Goal: Task Accomplishment & Management: Use online tool/utility

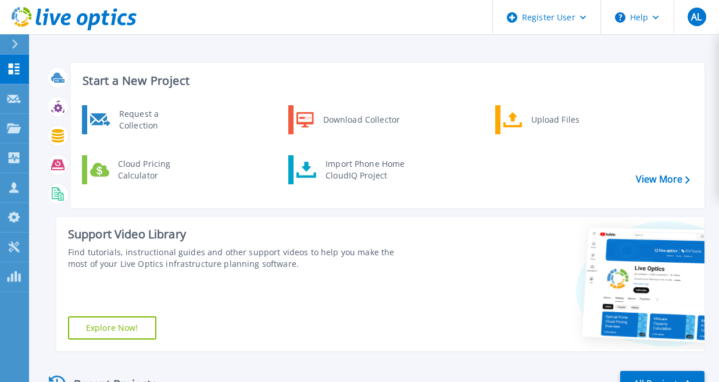
scroll to position [133, 0]
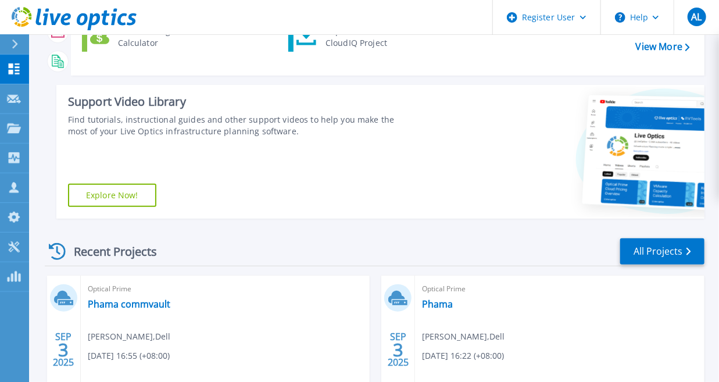
click at [25, 10] on icon at bounding box center [27, 10] width 8 height 6
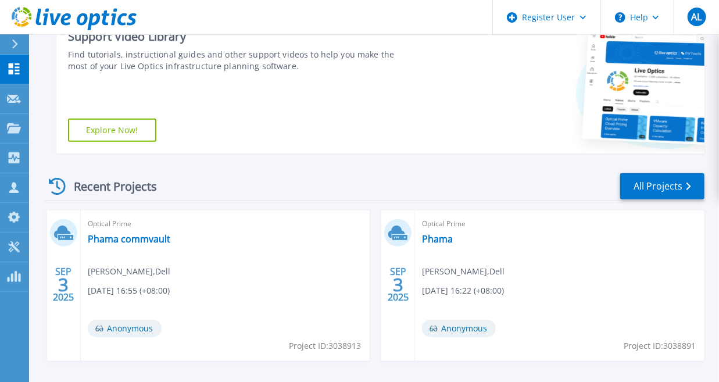
scroll to position [99, 0]
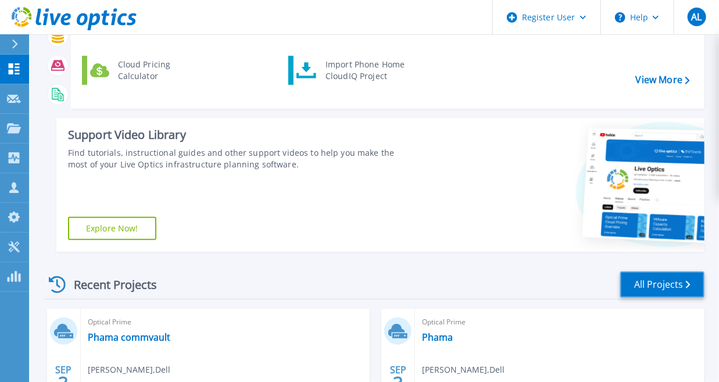
click at [652, 285] on link "All Projects" at bounding box center [662, 284] width 84 height 26
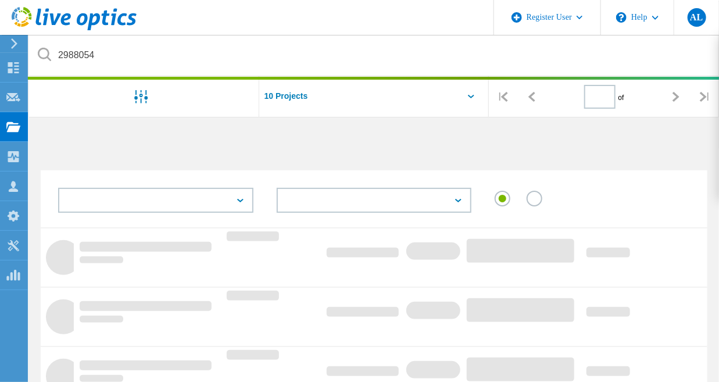
type input "1"
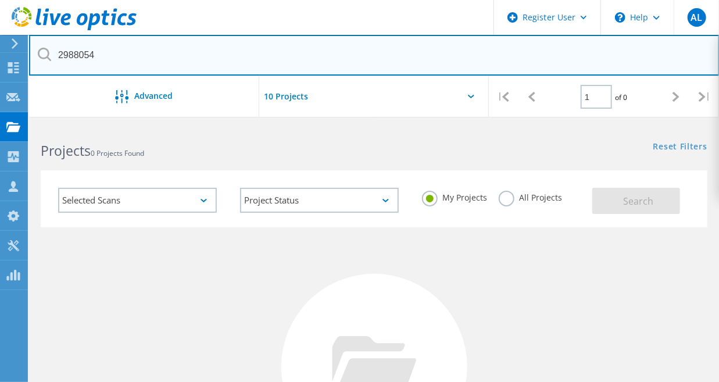
drag, startPoint x: 360, startPoint y: 59, endPoint x: -93, endPoint y: 27, distance: 454.5
click at [0, 27] on html "Register User \n Help Explore Helpful Articles Contact Support AL Dell User All…" at bounding box center [359, 288] width 719 height 576
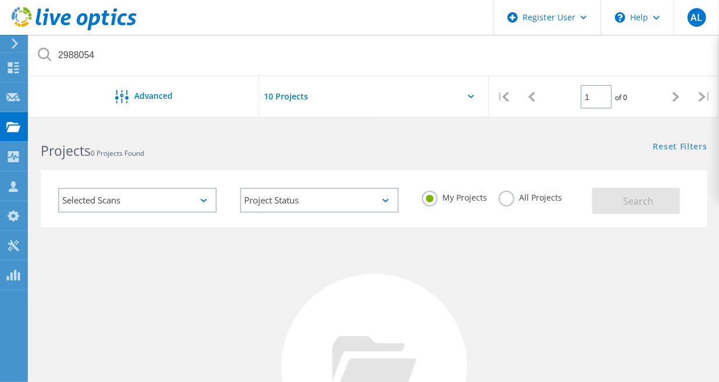
click at [539, 197] on label "All Projects" at bounding box center [530, 196] width 63 height 11
click at [0, 0] on input "All Projects" at bounding box center [0, 0] width 0 height 0
click at [645, 202] on span "Search" at bounding box center [639, 201] width 30 height 13
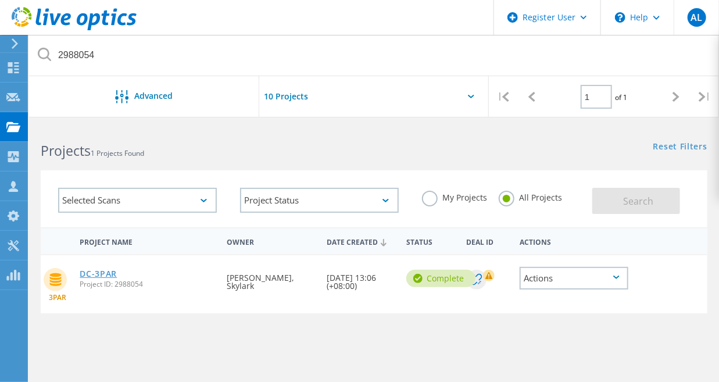
click at [103, 271] on link "DC-3PAR" at bounding box center [98, 274] width 37 height 8
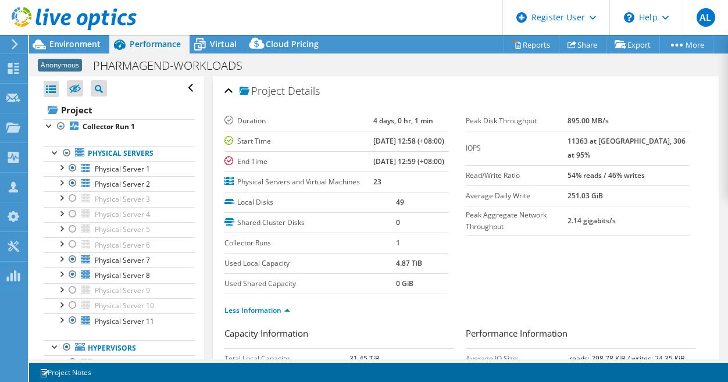
select select "USD"
click at [38, 16] on use at bounding box center [74, 18] width 125 height 23
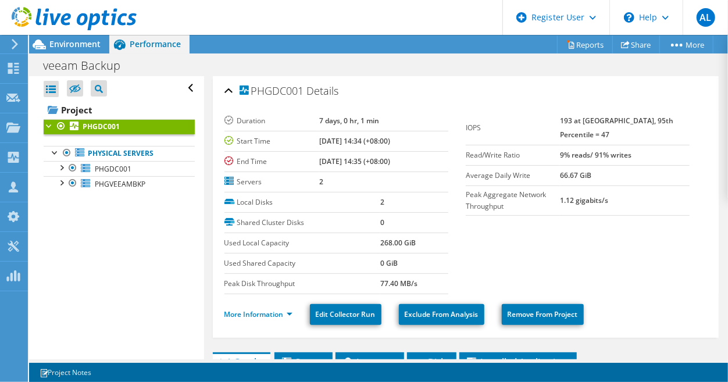
scroll to position [41, 0]
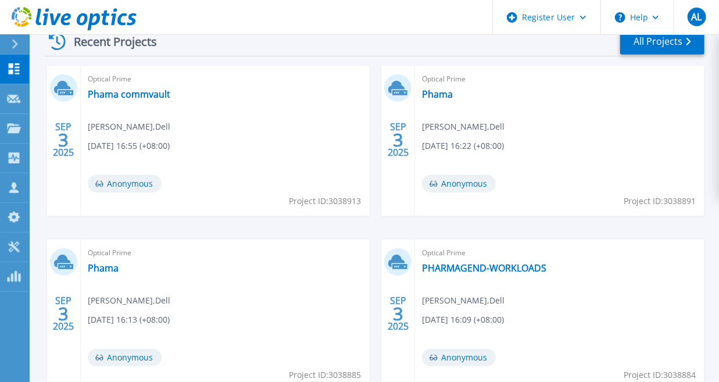
scroll to position [341, 0]
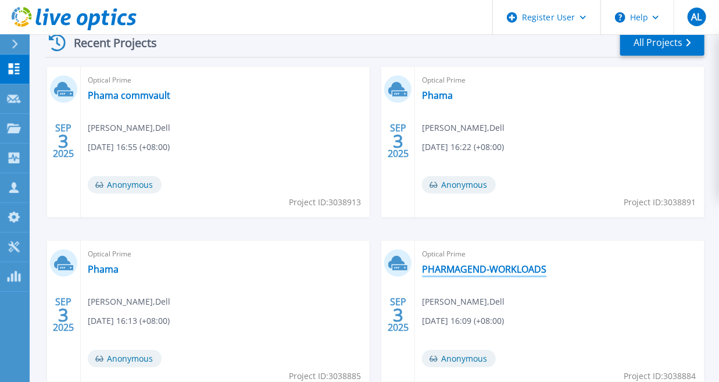
click at [459, 269] on link "PHARMAGEND-WORKLOADS" at bounding box center [484, 269] width 124 height 12
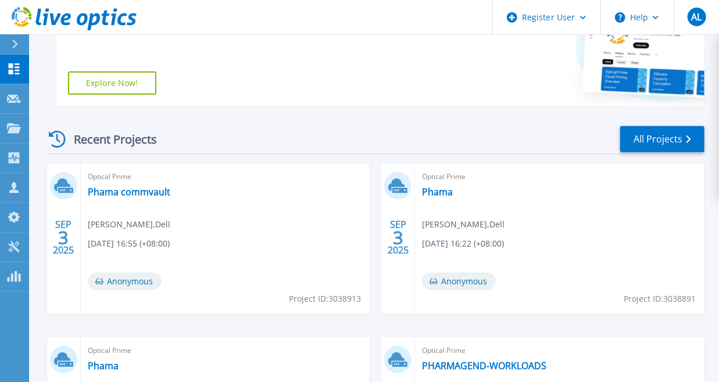
scroll to position [250, 0]
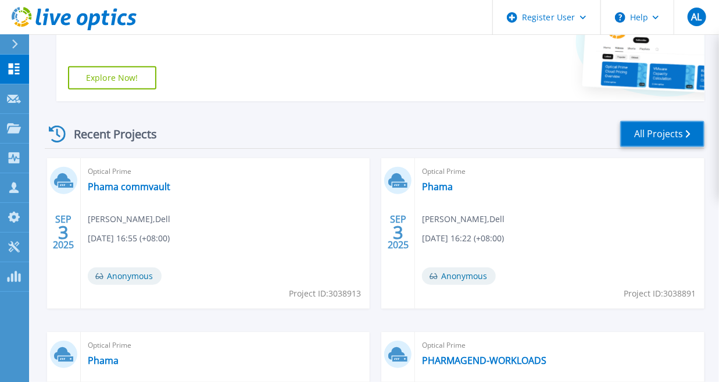
click at [687, 128] on link "All Projects" at bounding box center [662, 134] width 84 height 26
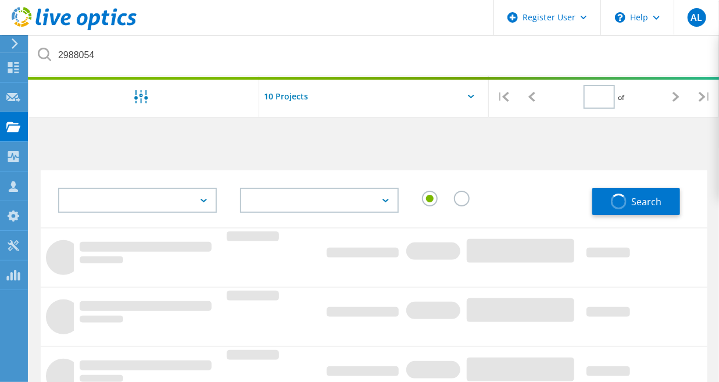
type input "1"
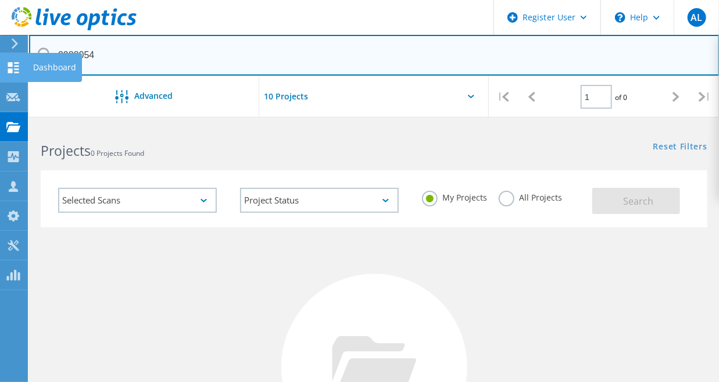
drag, startPoint x: 334, startPoint y: 41, endPoint x: 0, endPoint y: 74, distance: 335.8
click at [0, 125] on div "Register User \n Help Explore Helpful Articles Contact Support AL Dell User All…" at bounding box center [359, 350] width 719 height 451
drag, startPoint x: 146, startPoint y: 61, endPoint x: 34, endPoint y: 38, distance: 114.6
click at [34, 38] on input "2988054" at bounding box center [374, 55] width 691 height 41
paste input "08"
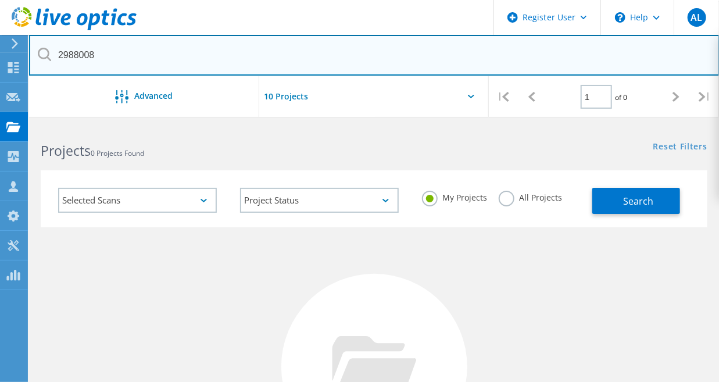
type input "2988008"
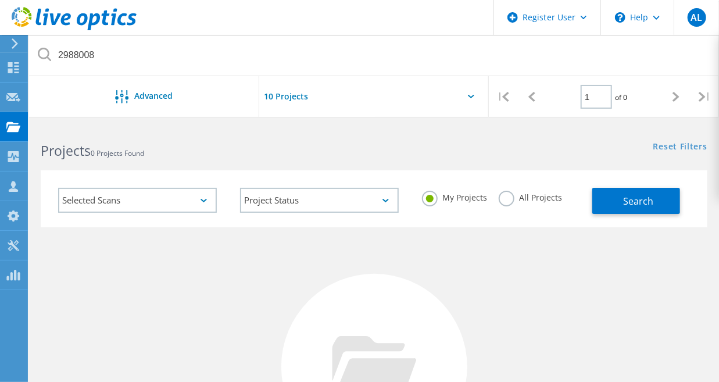
click at [529, 196] on label "All Projects" at bounding box center [530, 196] width 63 height 11
click at [0, 0] on input "All Projects" at bounding box center [0, 0] width 0 height 0
click at [637, 205] on span "Search" at bounding box center [639, 201] width 30 height 13
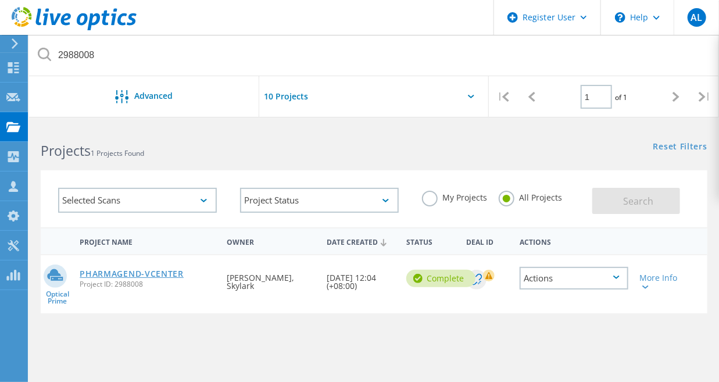
click at [135, 271] on link "PHARMAGEND-VCENTER" at bounding box center [132, 274] width 104 height 8
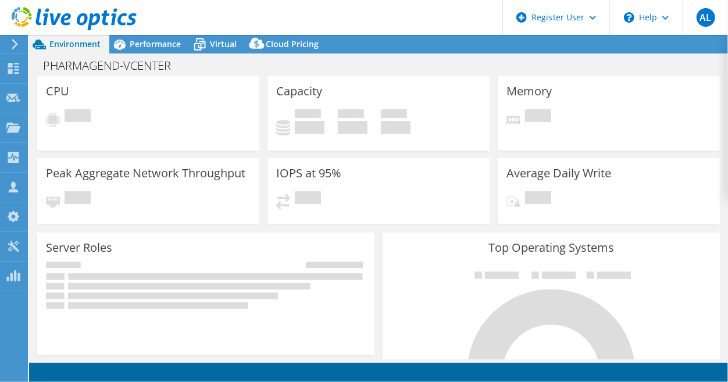
select select "[GEOGRAPHIC_DATA]"
select select "SGD"
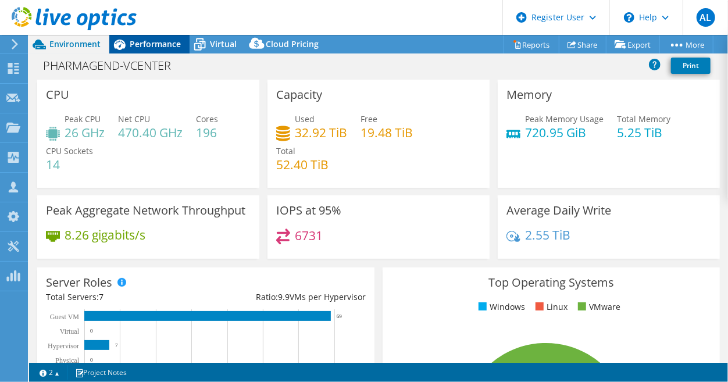
click at [137, 43] on span "Performance" at bounding box center [155, 43] width 51 height 11
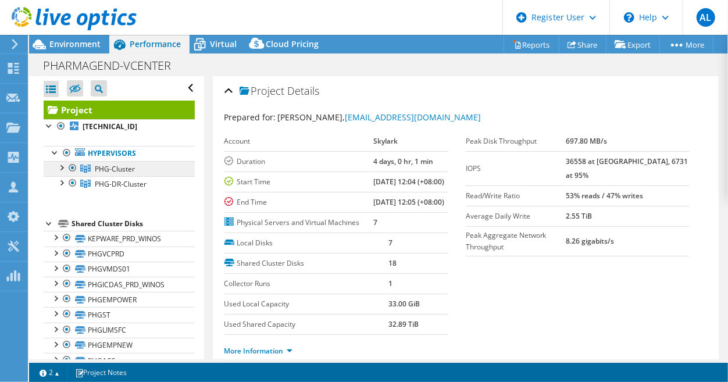
click at [140, 170] on link "PHG-Cluster" at bounding box center [119, 168] width 151 height 15
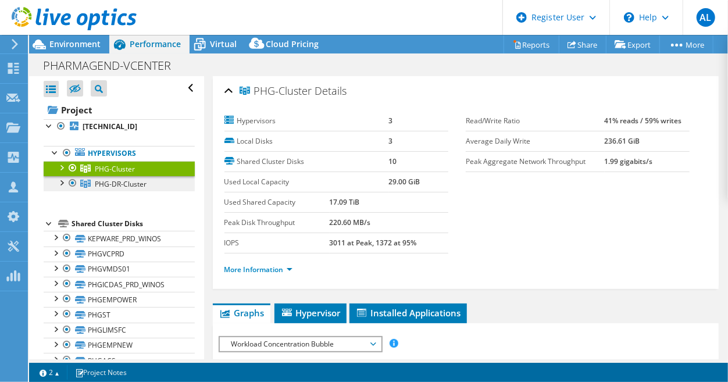
click at [141, 182] on span "PHG-DR-Cluster" at bounding box center [121, 184] width 52 height 10
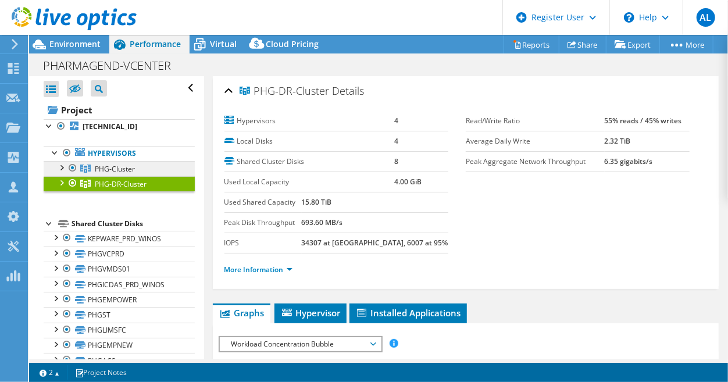
click at [135, 165] on link "PHG-Cluster" at bounding box center [119, 168] width 151 height 15
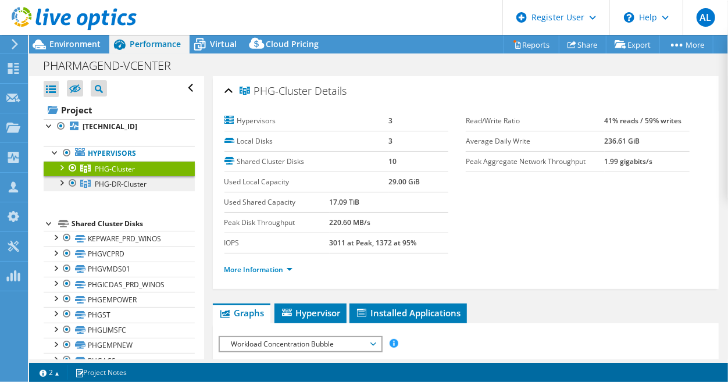
click at [107, 187] on span "PHG-DR-Cluster" at bounding box center [121, 184] width 52 height 10
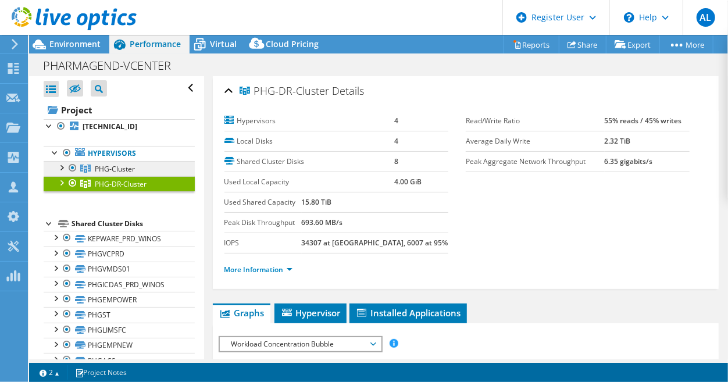
click at [106, 170] on span "PHG-Cluster" at bounding box center [115, 169] width 40 height 10
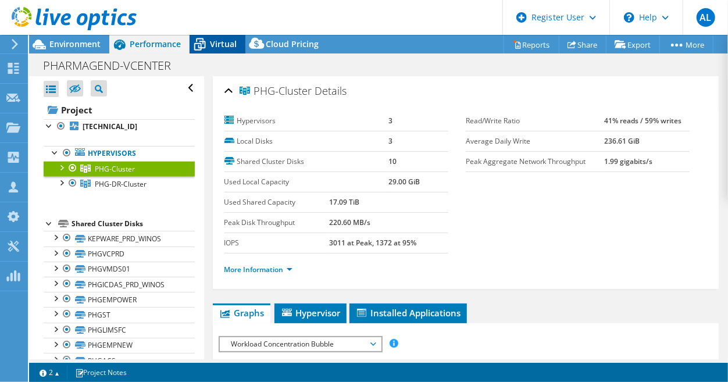
click at [224, 44] on span "Virtual" at bounding box center [223, 43] width 27 height 11
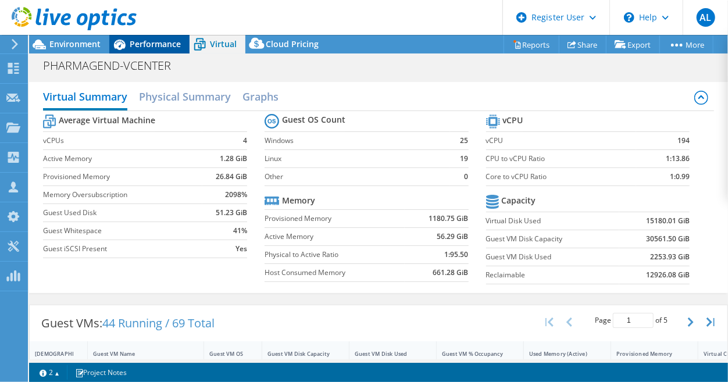
click at [167, 38] on span "Performance" at bounding box center [155, 43] width 51 height 11
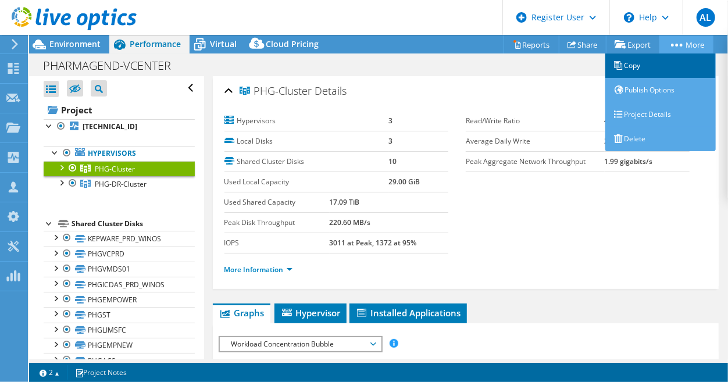
click at [647, 60] on link "Copy" at bounding box center [660, 65] width 110 height 24
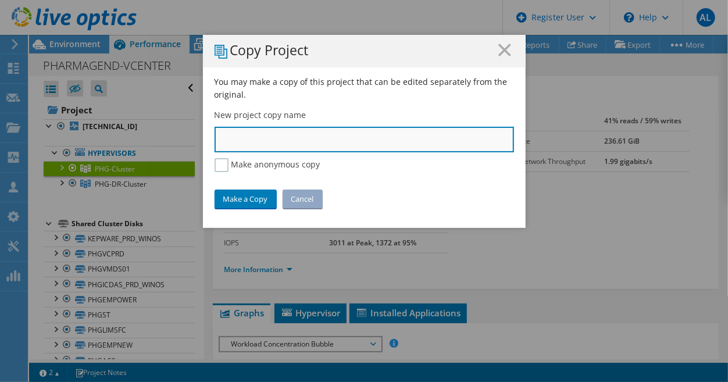
click at [438, 144] on input "text" at bounding box center [363, 140] width 299 height 26
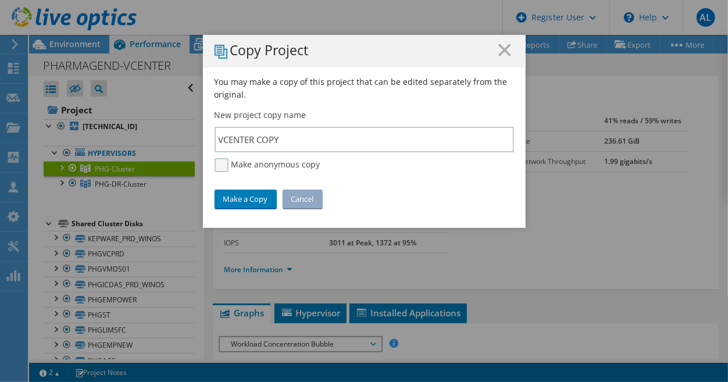
click at [242, 165] on label "Make anonymous copy" at bounding box center [267, 165] width 106 height 14
click at [0, 0] on input "Make anonymous copy" at bounding box center [0, 0] width 0 height 0
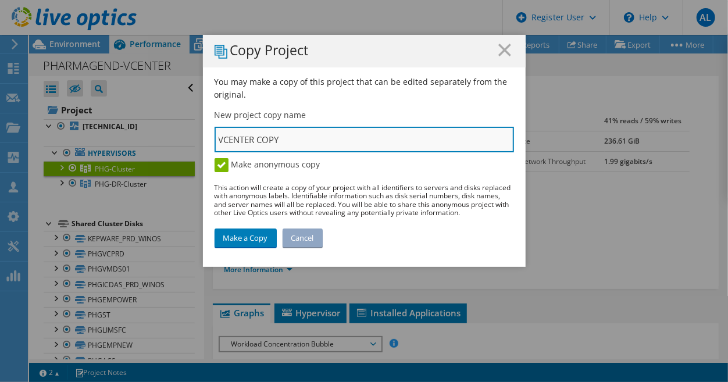
click at [315, 137] on input "VCENTER COPY" at bounding box center [363, 140] width 299 height 26
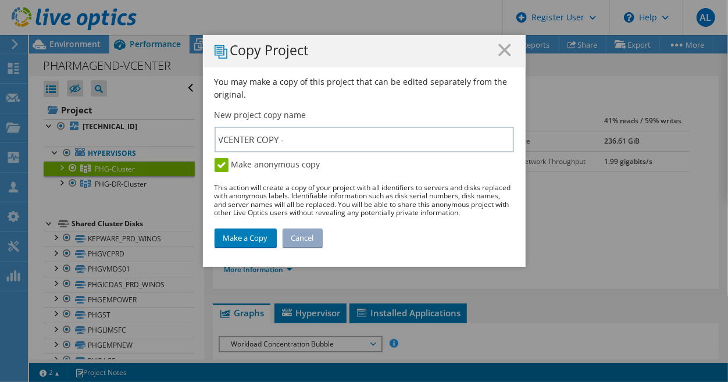
click at [214, 161] on label "Make anonymous copy" at bounding box center [267, 165] width 106 height 14
click at [0, 0] on input "Make anonymous copy" at bounding box center [0, 0] width 0 height 0
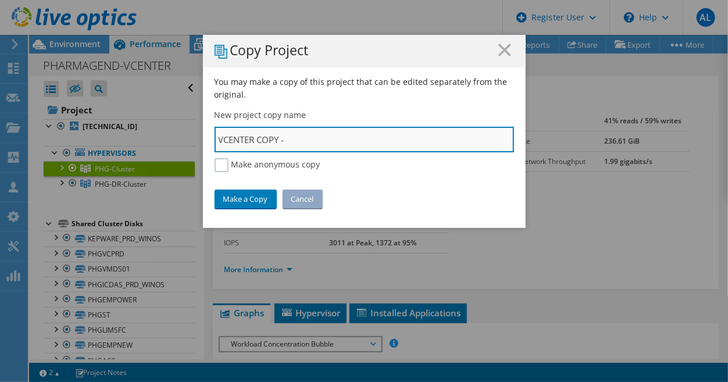
click at [289, 142] on input "VCENTER COPY -" at bounding box center [363, 140] width 299 height 26
type input "VCENTER COPY - Phamagend"
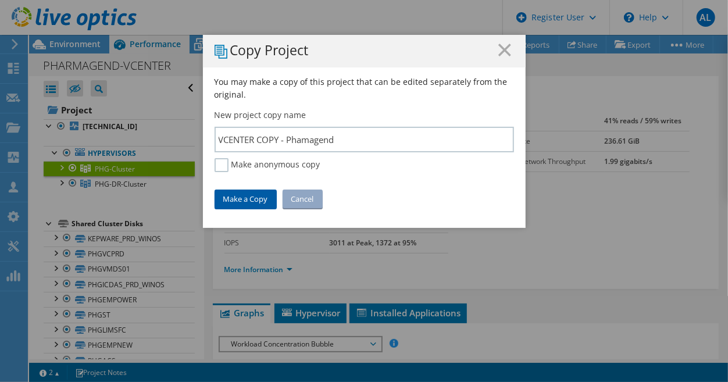
click at [246, 195] on link "Make a Copy" at bounding box center [245, 198] width 62 height 19
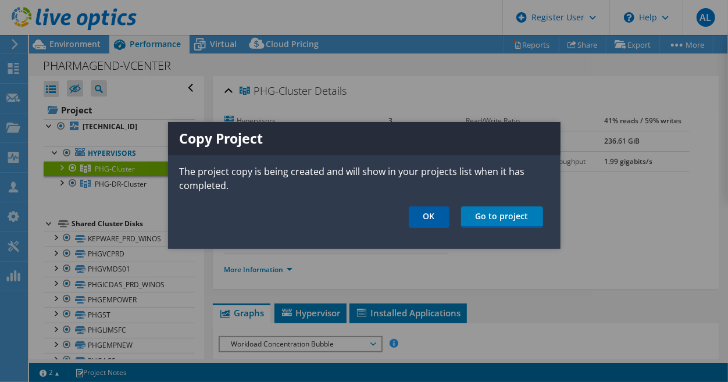
click at [441, 212] on link "OK" at bounding box center [429, 217] width 41 height 22
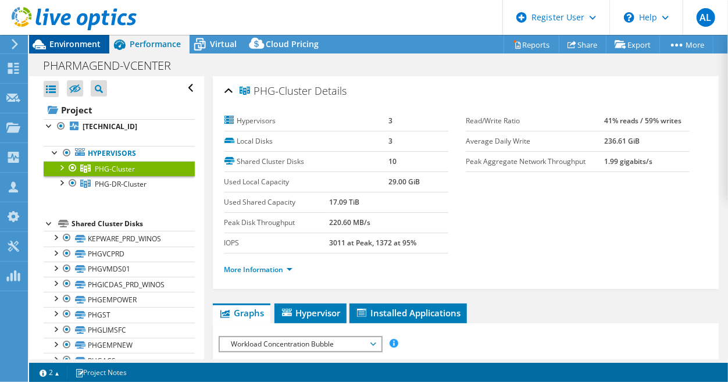
click at [67, 42] on span "Environment" at bounding box center [74, 43] width 51 height 11
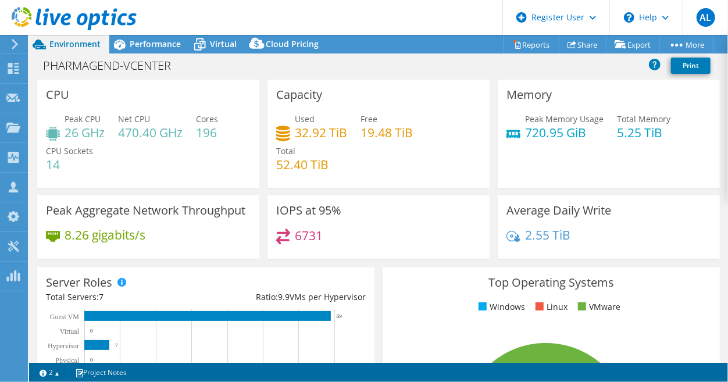
click at [24, 19] on icon at bounding box center [74, 19] width 125 height 24
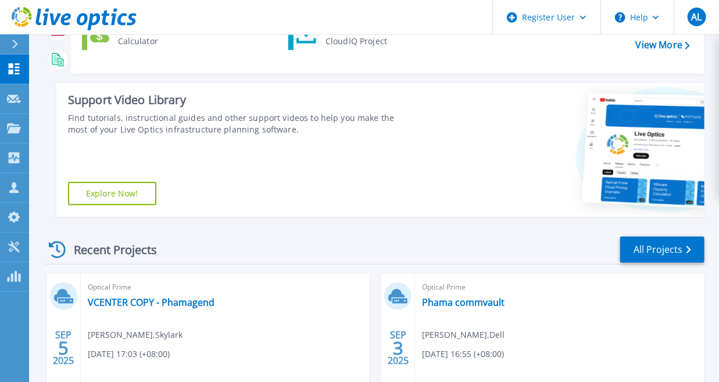
scroll to position [138, 0]
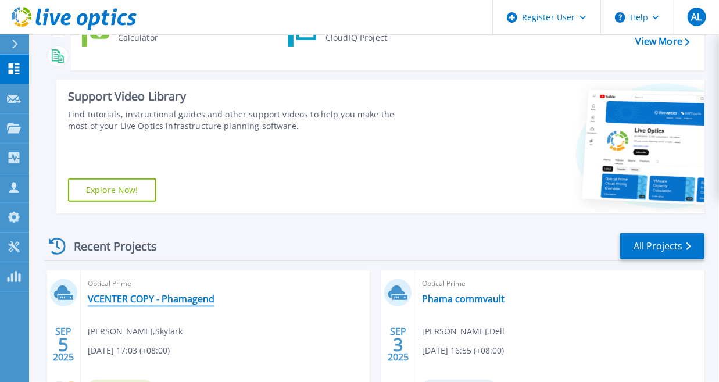
click at [192, 298] on link "VCENTER COPY - Phamagend" at bounding box center [151, 299] width 127 height 12
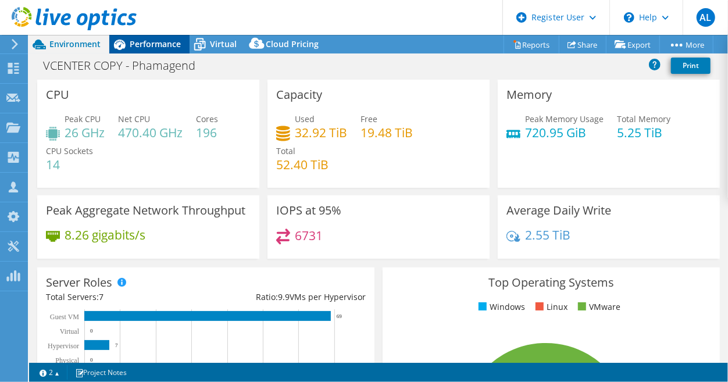
click at [155, 45] on span "Performance" at bounding box center [155, 43] width 51 height 11
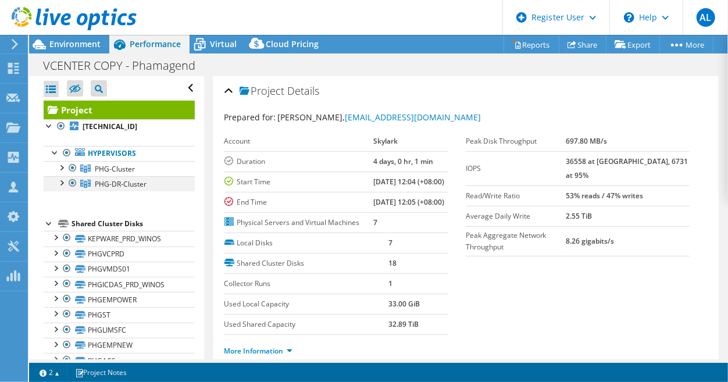
click at [70, 183] on div at bounding box center [73, 183] width 12 height 14
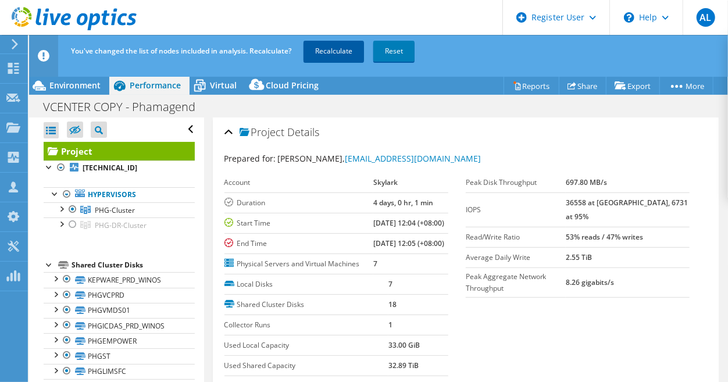
click at [332, 46] on link "Recalculate" at bounding box center [333, 51] width 60 height 21
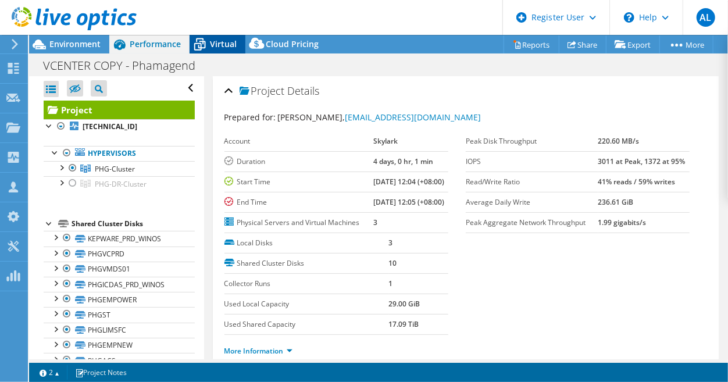
click at [217, 41] on span "Virtual" at bounding box center [223, 43] width 27 height 11
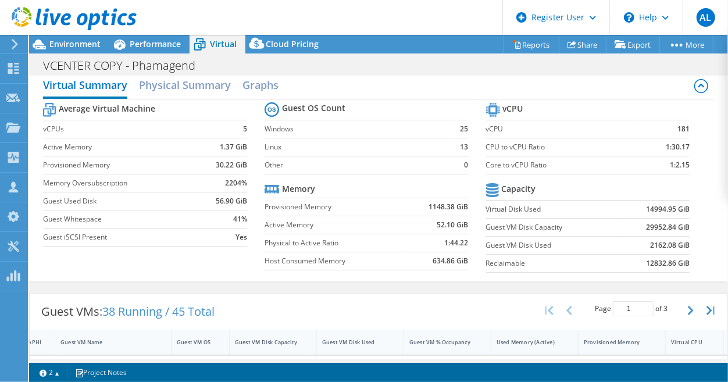
scroll to position [8, 0]
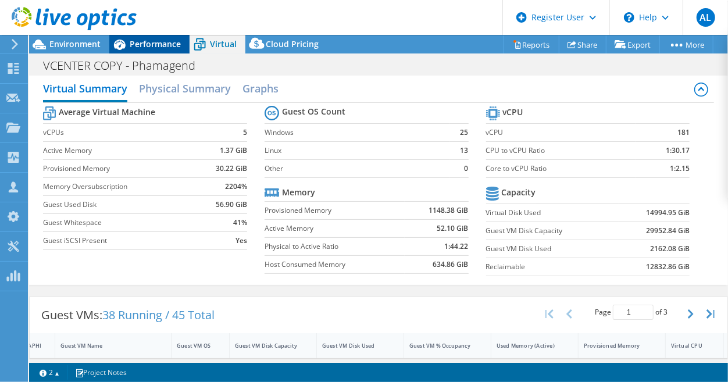
click at [147, 43] on span "Performance" at bounding box center [155, 43] width 51 height 11
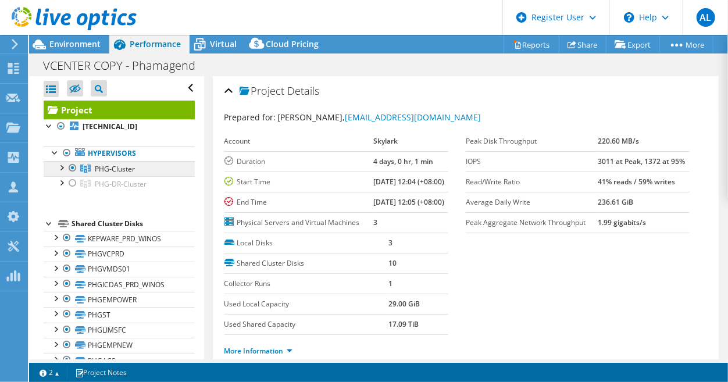
click at [131, 173] on link "PHG-Cluster" at bounding box center [119, 168] width 151 height 15
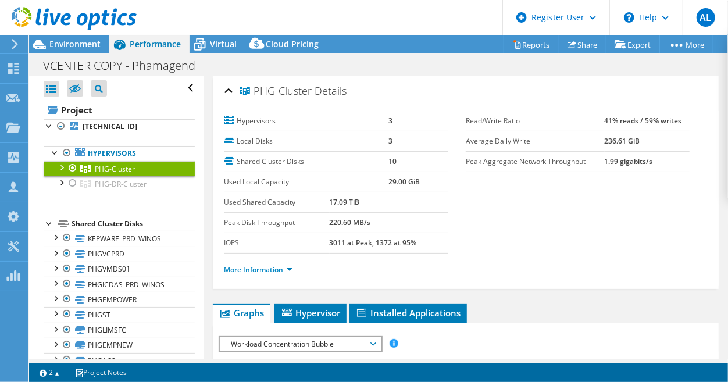
click at [62, 167] on div at bounding box center [61, 167] width 12 height 12
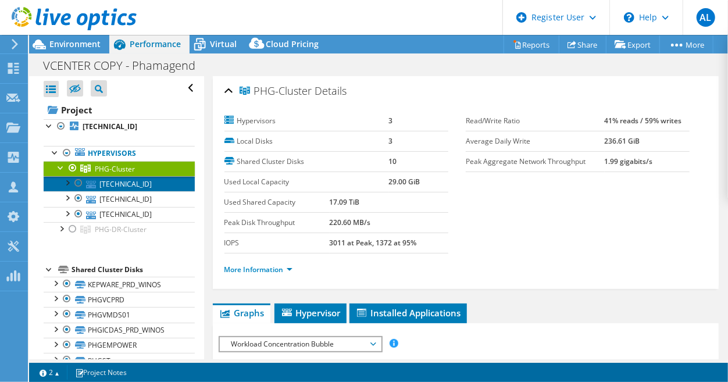
click at [142, 185] on link "[TECHNICAL_ID]" at bounding box center [119, 183] width 151 height 15
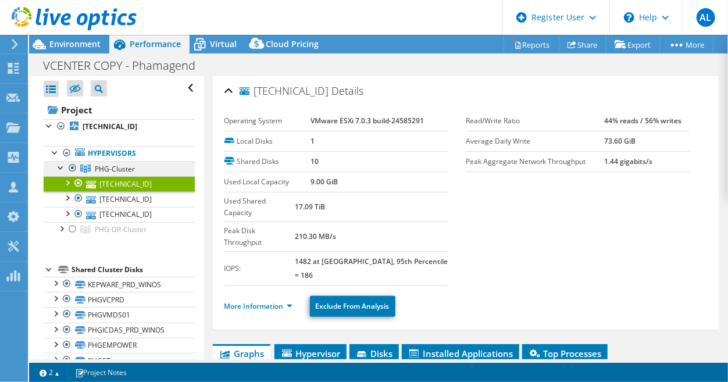
click at [90, 163] on link "PHG-Cluster" at bounding box center [119, 168] width 151 height 15
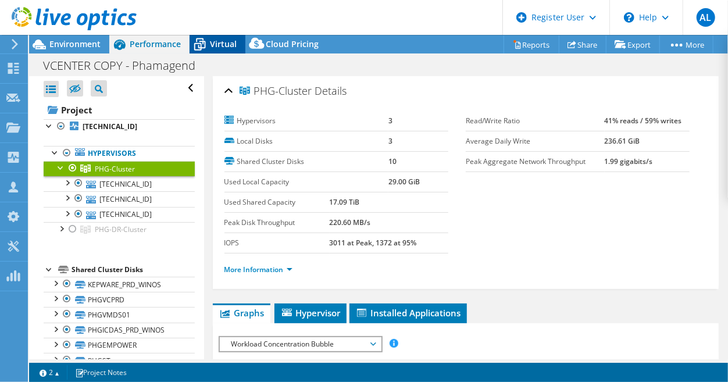
click at [228, 44] on span "Virtual" at bounding box center [223, 43] width 27 height 11
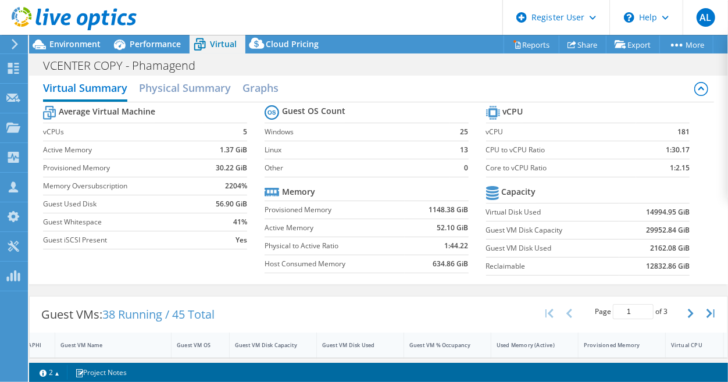
scroll to position [10, 0]
click at [65, 43] on span "Environment" at bounding box center [74, 43] width 51 height 11
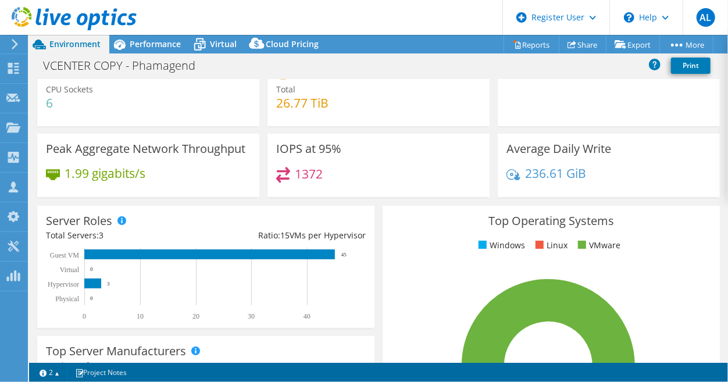
scroll to position [8, 0]
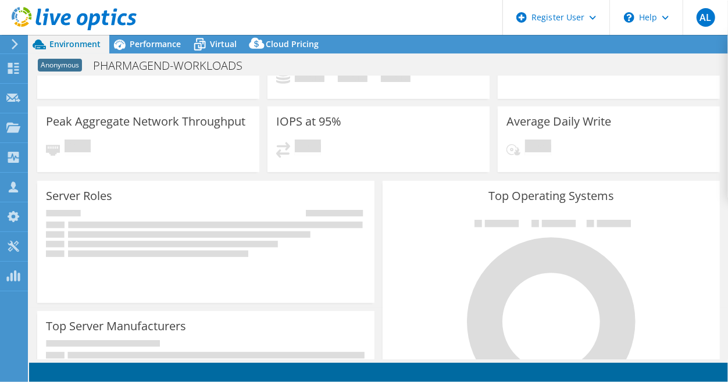
scroll to position [51, 0]
select select "USD"
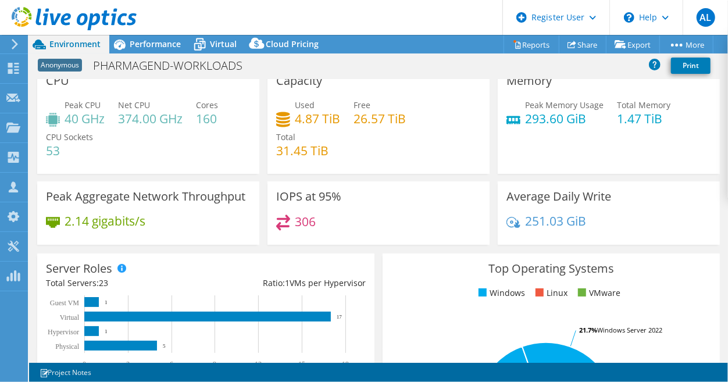
scroll to position [0, 0]
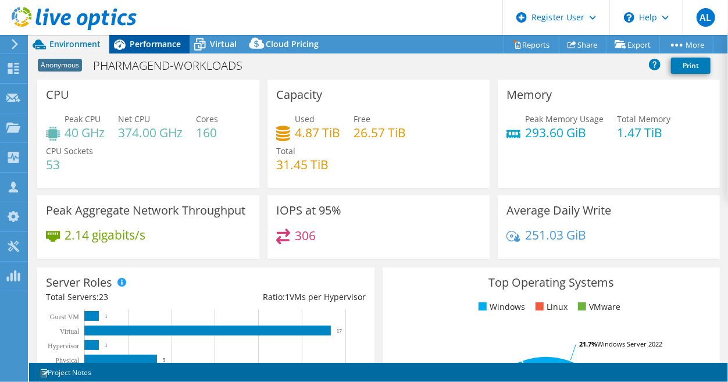
click at [149, 50] on div "Performance" at bounding box center [149, 44] width 80 height 19
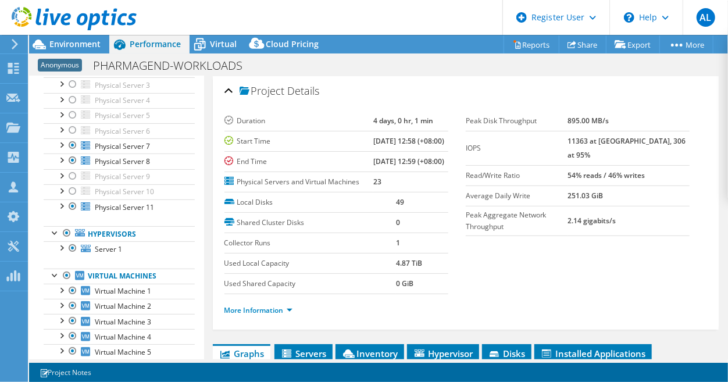
scroll to position [116, 0]
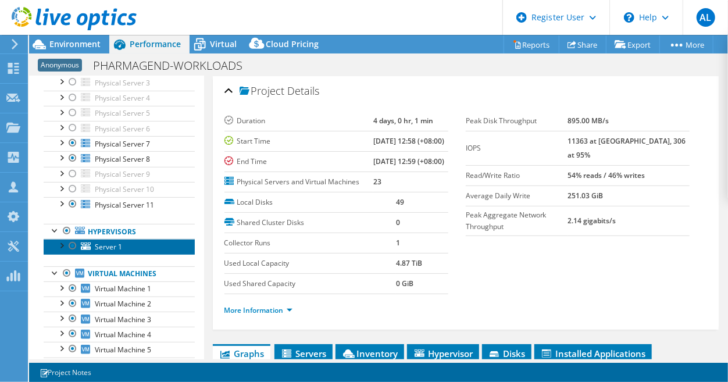
click at [139, 244] on link "Server 1" at bounding box center [119, 246] width 151 height 15
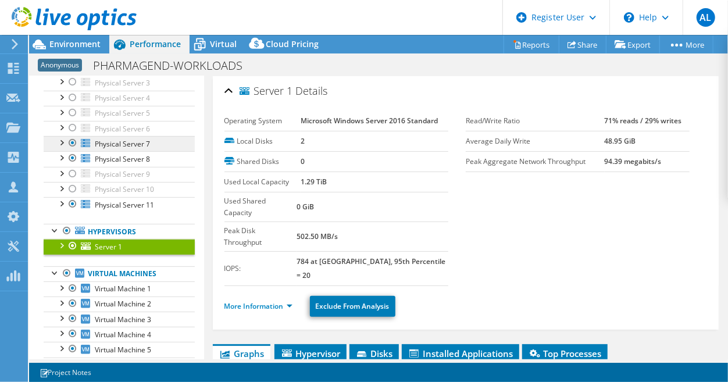
scroll to position [0, 0]
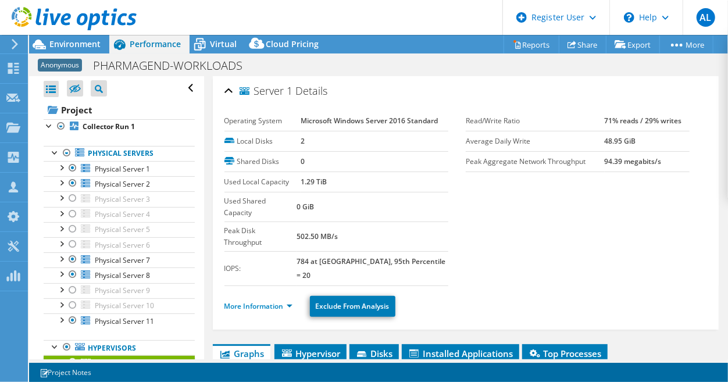
click at [341, 23] on header "AL Dell User [PERSON_NAME] [EMAIL_ADDRESS][DOMAIN_NAME] Dell My Profile Log Out…" at bounding box center [364, 17] width 728 height 35
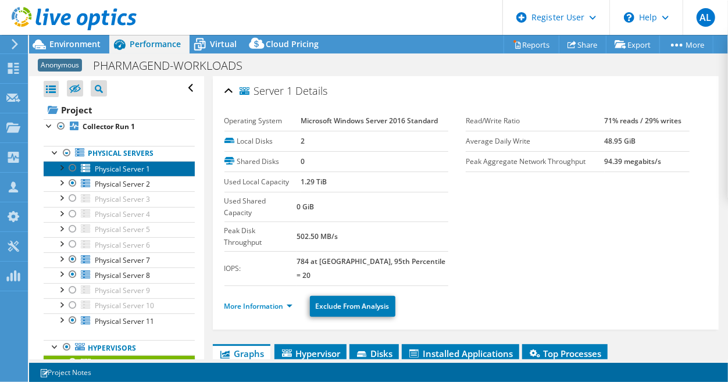
click at [113, 170] on span "Physical Server 1" at bounding box center [122, 169] width 55 height 10
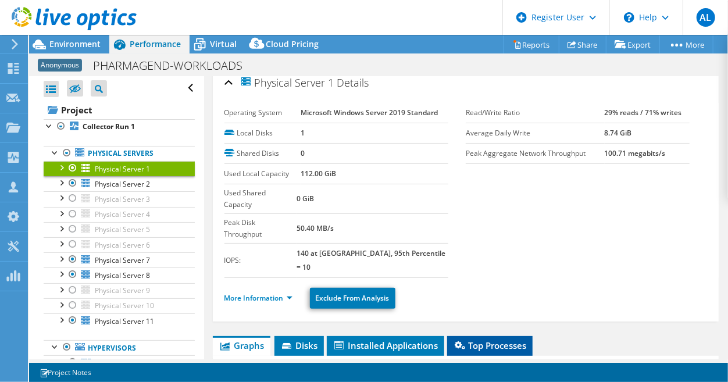
scroll to position [8, 0]
click at [257, 293] on link "More Information" at bounding box center [258, 298] width 68 height 10
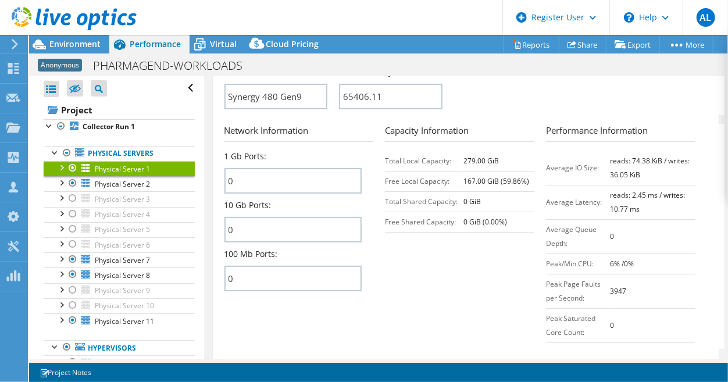
scroll to position [621, 0]
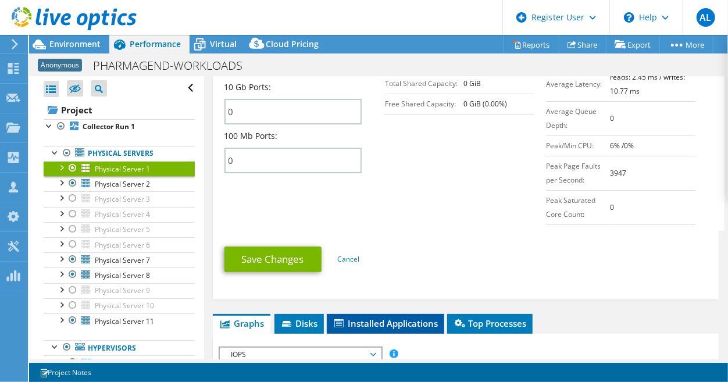
click at [409, 317] on span "Installed Applications" at bounding box center [385, 323] width 106 height 12
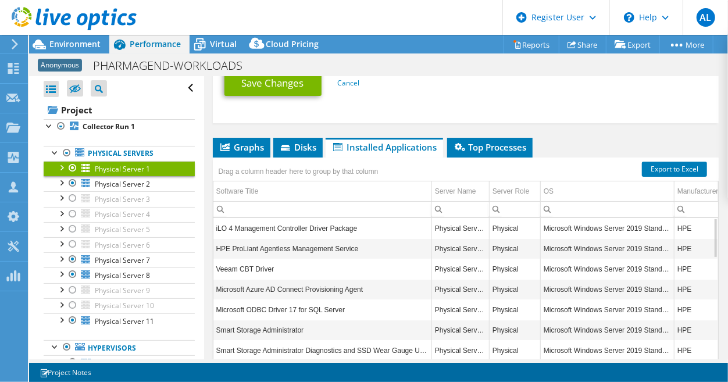
scroll to position [830, 0]
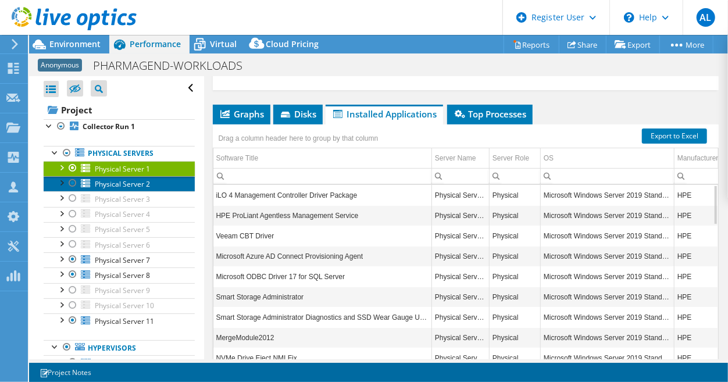
click at [144, 185] on span "Physical Server 2" at bounding box center [122, 184] width 55 height 10
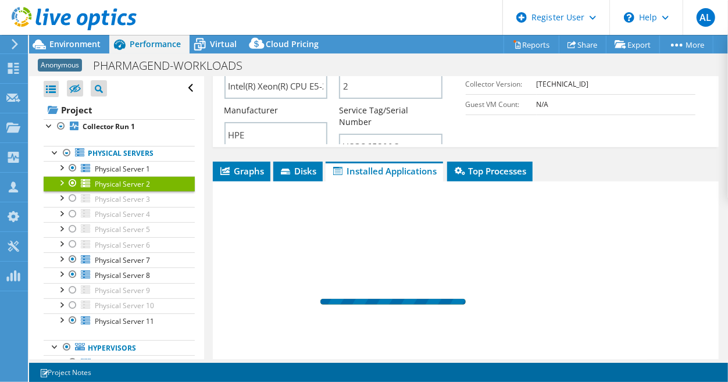
scroll to position [255, 0]
